Goal: Transaction & Acquisition: Book appointment/travel/reservation

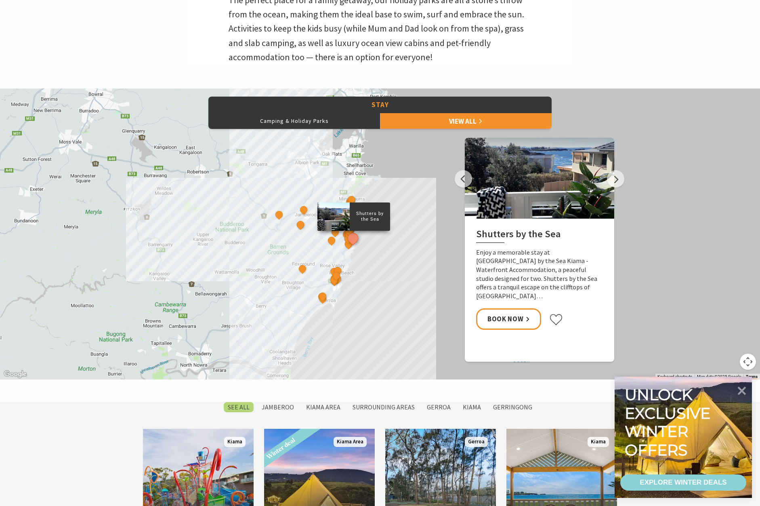
scroll to position [646, 0]
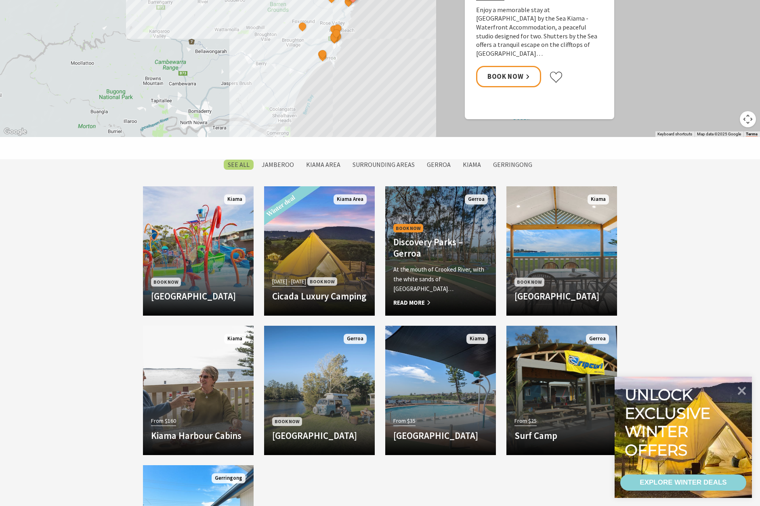
click at [416, 228] on span "Book Now" at bounding box center [408, 228] width 30 height 8
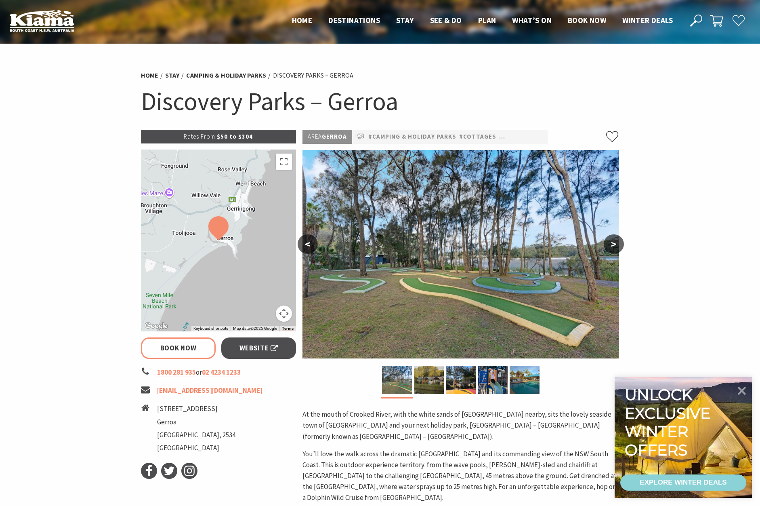
select select "3"
select select "2"
click at [203, 349] on link "Book Now" at bounding box center [178, 347] width 75 height 21
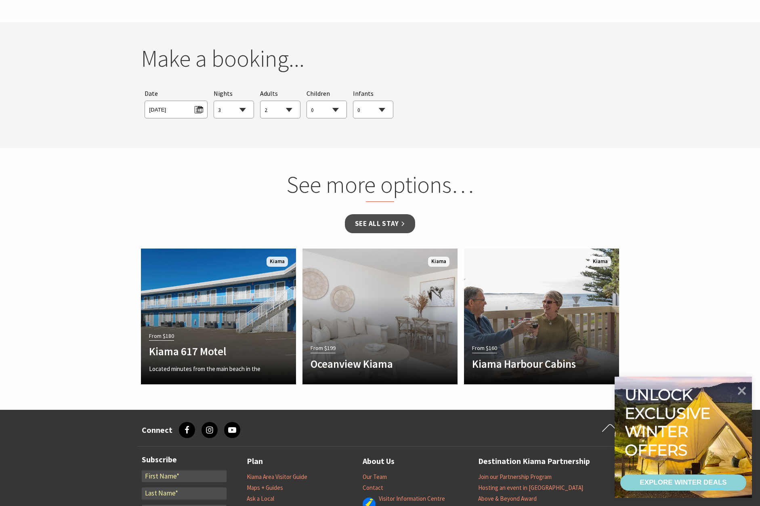
scroll to position [669, 0]
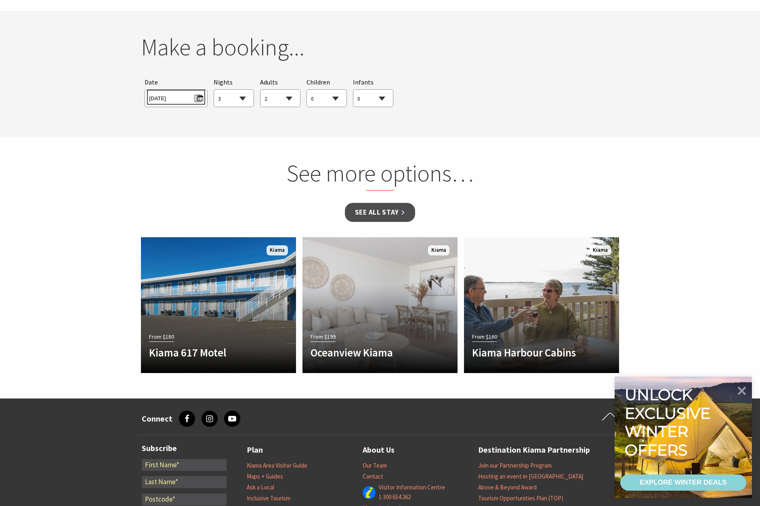
click at [200, 92] on span "Tue 19/08/2025" at bounding box center [176, 97] width 54 height 11
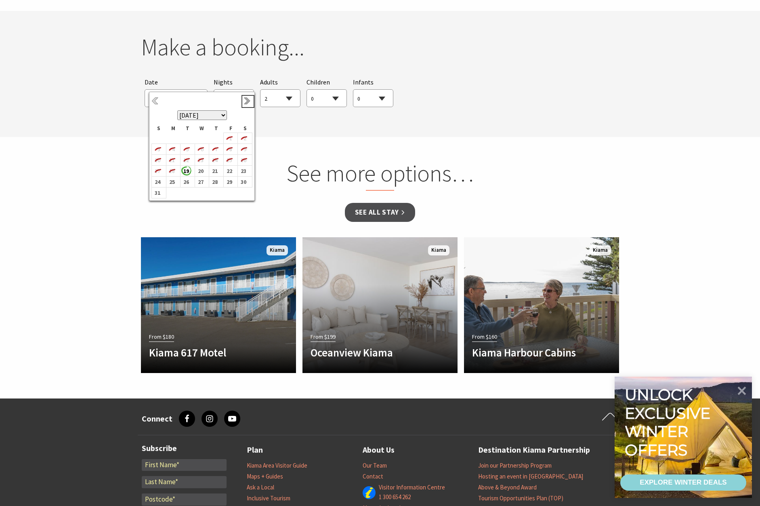
click at [250, 102] on link "Next" at bounding box center [248, 101] width 9 height 9
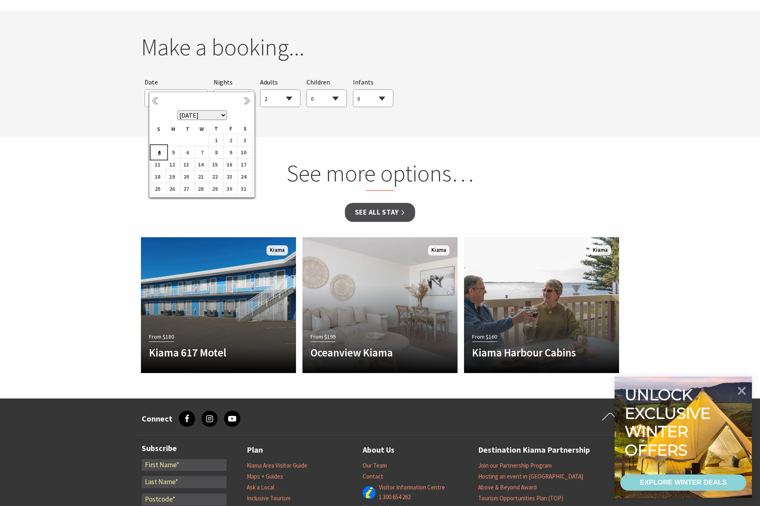
click at [161, 156] on b "4" at bounding box center [157, 152] width 11 height 11
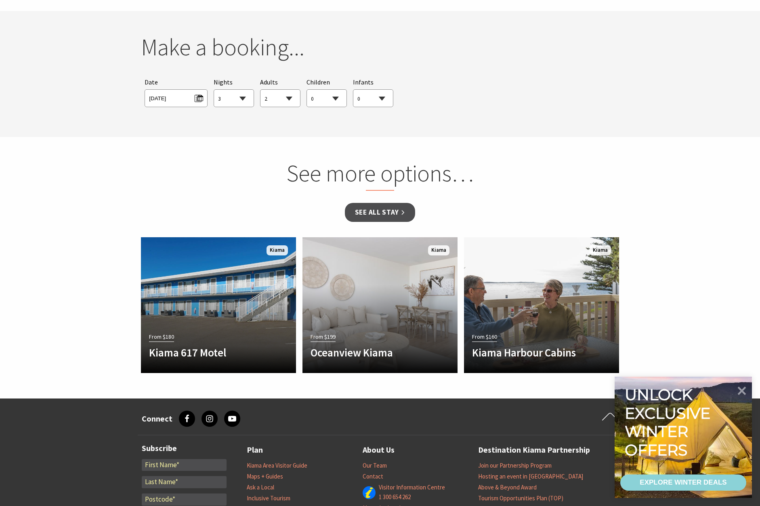
click at [242, 90] on select "1 2 3 4 5 6 7 8 9 10 11 12 13 14 15 16 17 18 19 20 21 22 23 24 25 26 27 28 29 30" at bounding box center [234, 99] width 40 height 18
select select "7"
click at [214, 90] on select "1 2 3 4 5 6 7 8 9 10 11 12 13 14 15 16 17 18 19 20 21 22 23 24 25 26 27 28 29 30" at bounding box center [234, 99] width 40 height 18
click at [337, 90] on select "0 1 2 3 4 5 6 7 8 9 10 11 12 13 14 15 16 17 18 19 20 21 22 23 24 25 26 27 28 29…" at bounding box center [327, 99] width 40 height 18
select select "3"
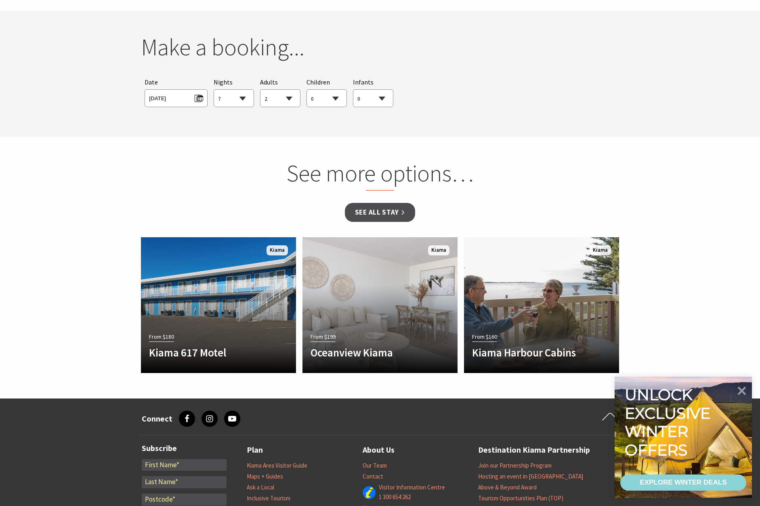
click at [307, 90] on select "0 1 2 3 4 5 6 7 8 9 10 11 12 13 14 15 16 17 18 19 20 21 22 23 24 25 26 27 28 29…" at bounding box center [327, 99] width 40 height 18
click at [400, 203] on link "See all Stay" at bounding box center [380, 212] width 70 height 19
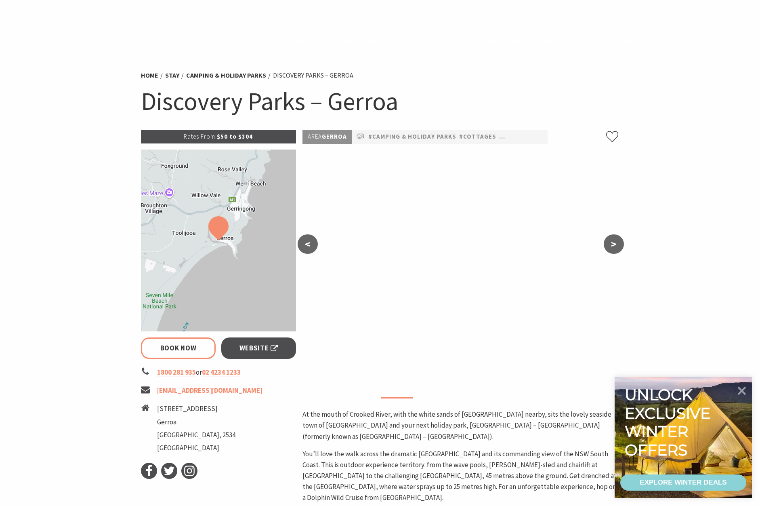
select select "7"
select select "2"
select select "3"
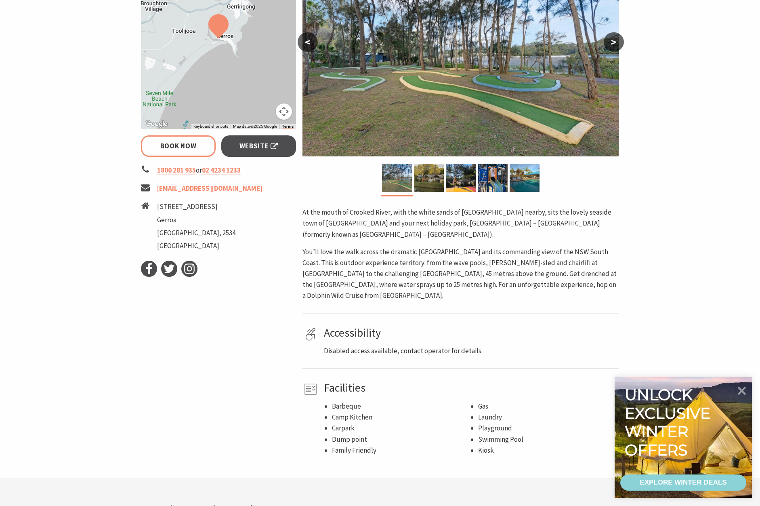
scroll to position [144, 0]
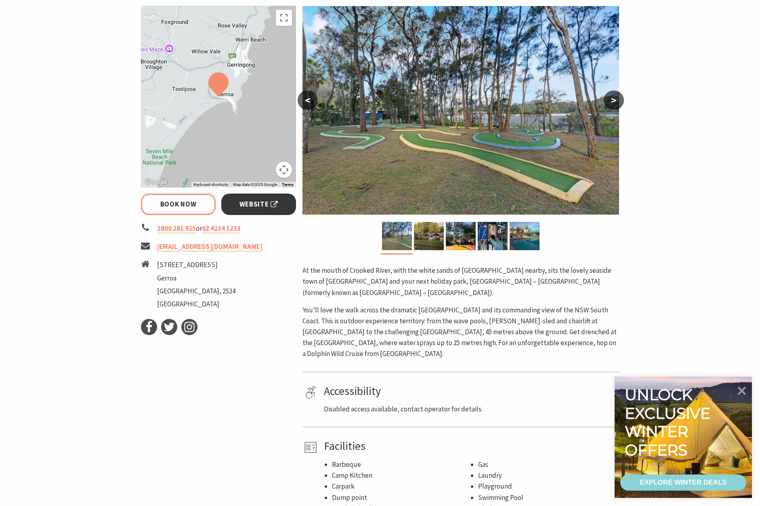
click at [260, 199] on span "Website" at bounding box center [259, 204] width 39 height 11
select select "7"
